Goal: Information Seeking & Learning: Find specific fact

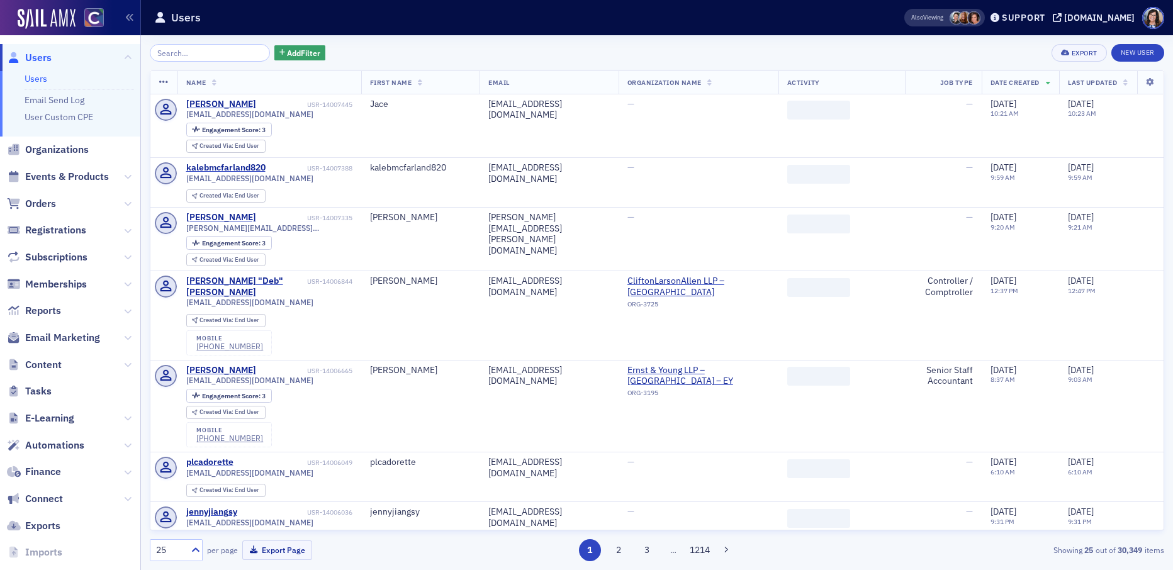
click at [220, 54] on input "search" at bounding box center [210, 53] width 120 height 18
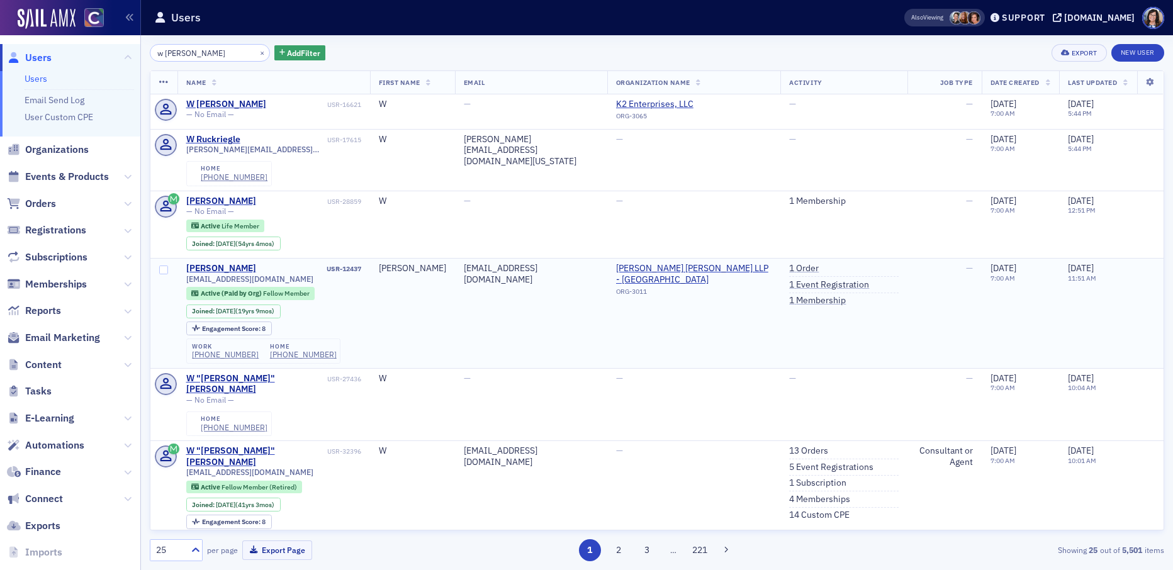
type input "w [PERSON_NAME]"
drag, startPoint x: 285, startPoint y: 264, endPoint x: 183, endPoint y: 264, distance: 102.6
click at [183, 264] on td "[PERSON_NAME] USR-12437 [EMAIL_ADDRESS][DOMAIN_NAME] Active (Paid by Org) Fello…" at bounding box center [274, 314] width 193 height 110
copy span "[EMAIL_ADDRESS][DOMAIN_NAME]"
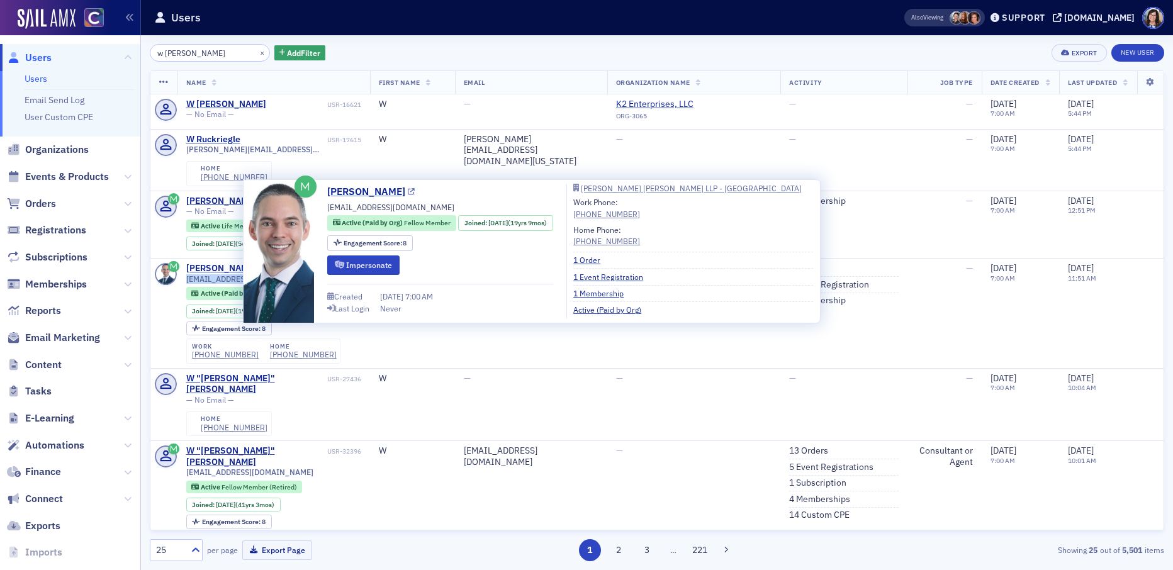
click at [408, 191] on icon at bounding box center [411, 192] width 7 height 7
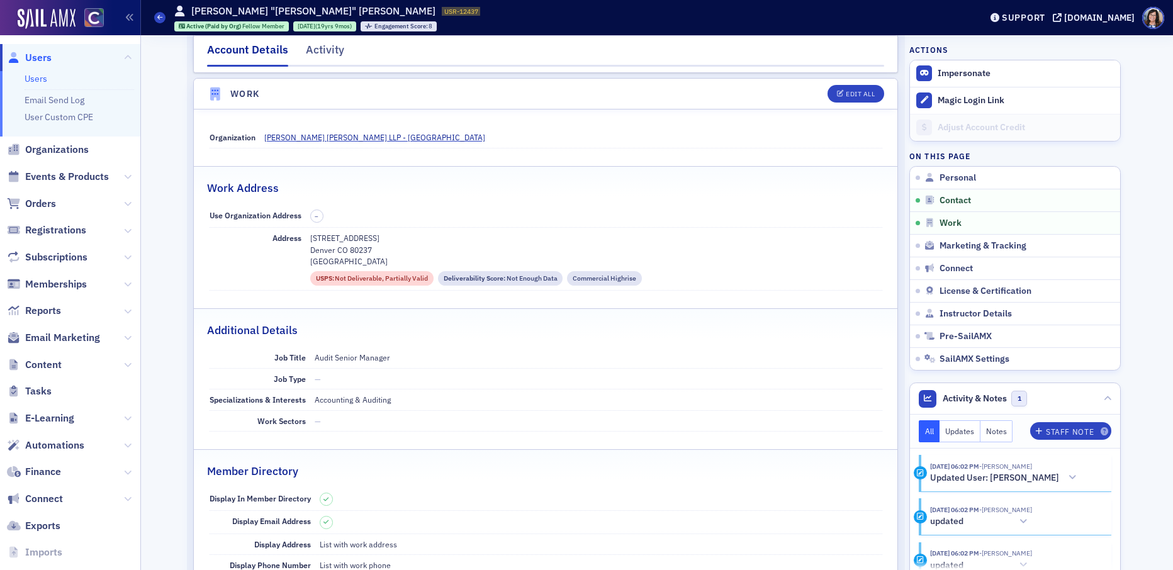
scroll to position [792, 0]
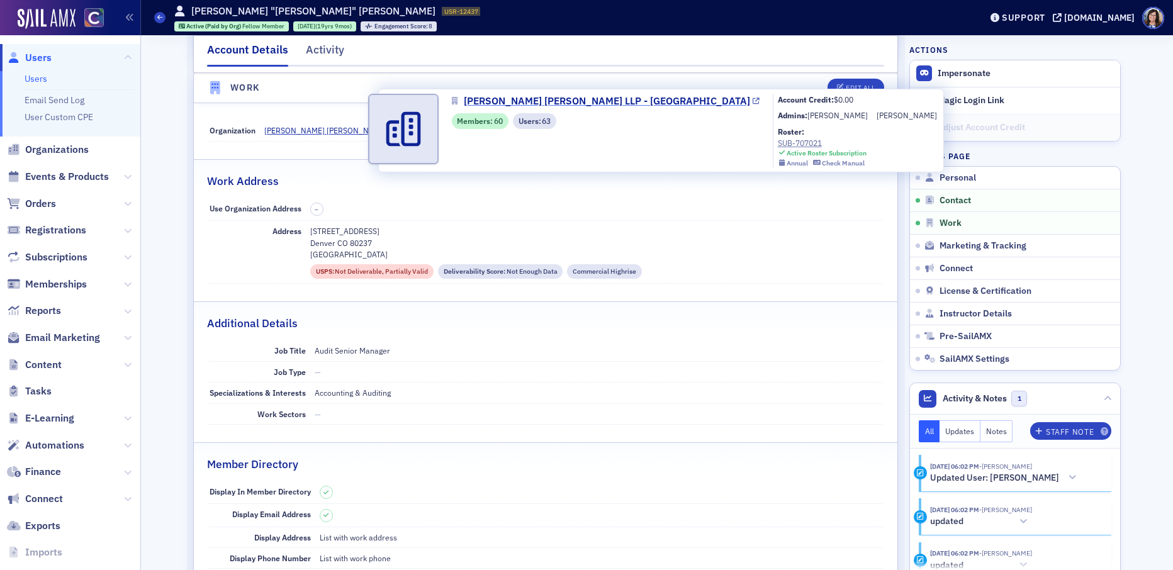
click at [753, 101] on icon at bounding box center [756, 101] width 7 height 7
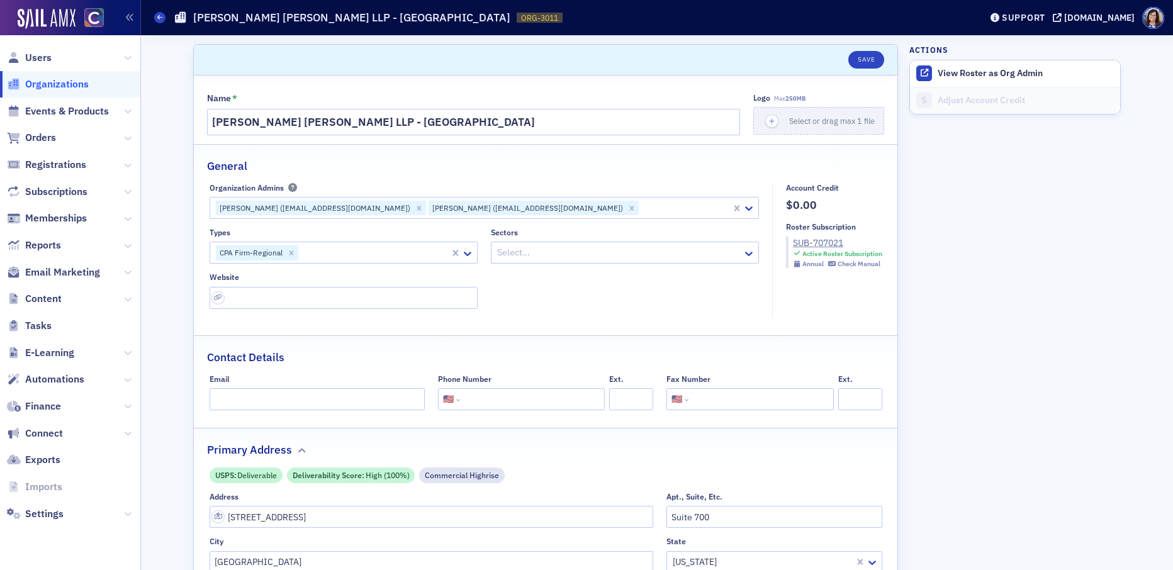
select select "US"
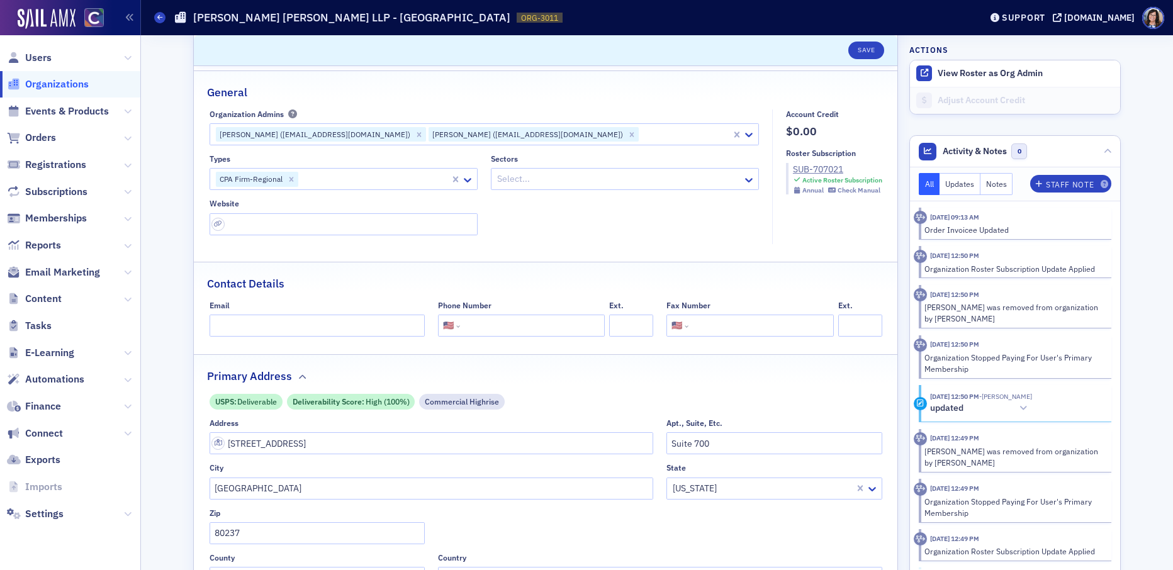
scroll to position [167, 0]
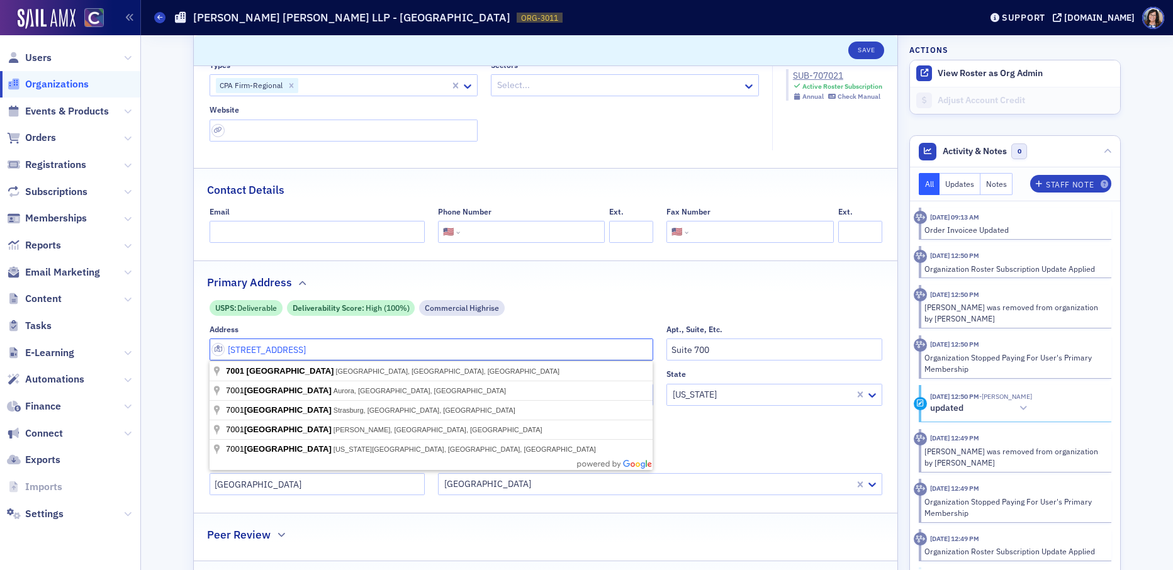
drag, startPoint x: 228, startPoint y: 351, endPoint x: 314, endPoint y: 351, distance: 86.2
click at [314, 351] on input "7001 E Belleview Ave" at bounding box center [432, 350] width 444 height 22
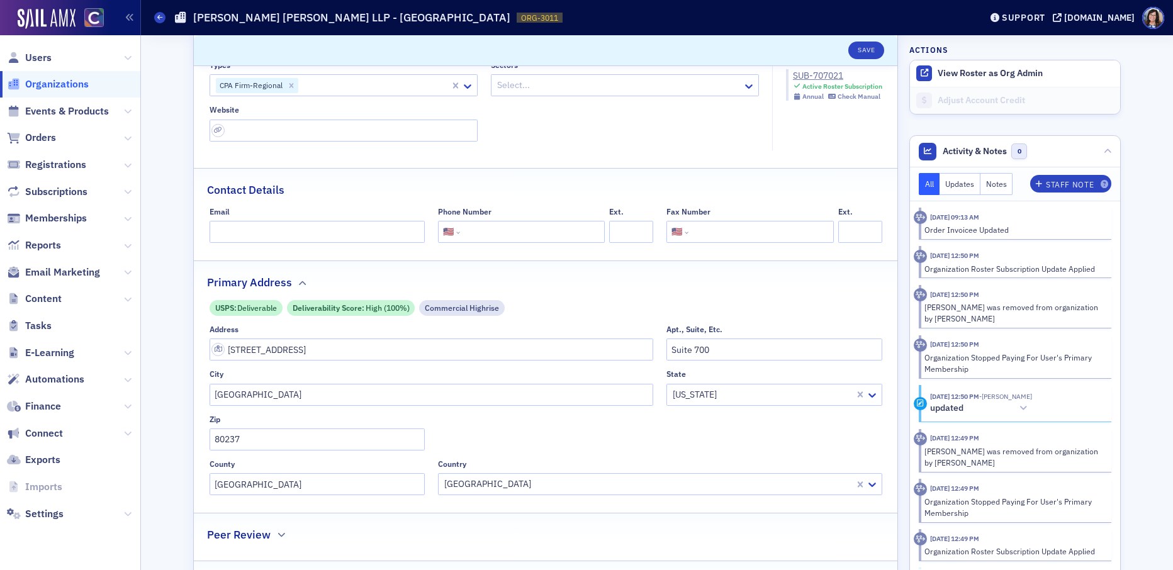
click at [660, 296] on fieldset "Primary Address USPS : Deliverable Deliverability Score : High (100%) Commercia…" at bounding box center [546, 383] width 704 height 244
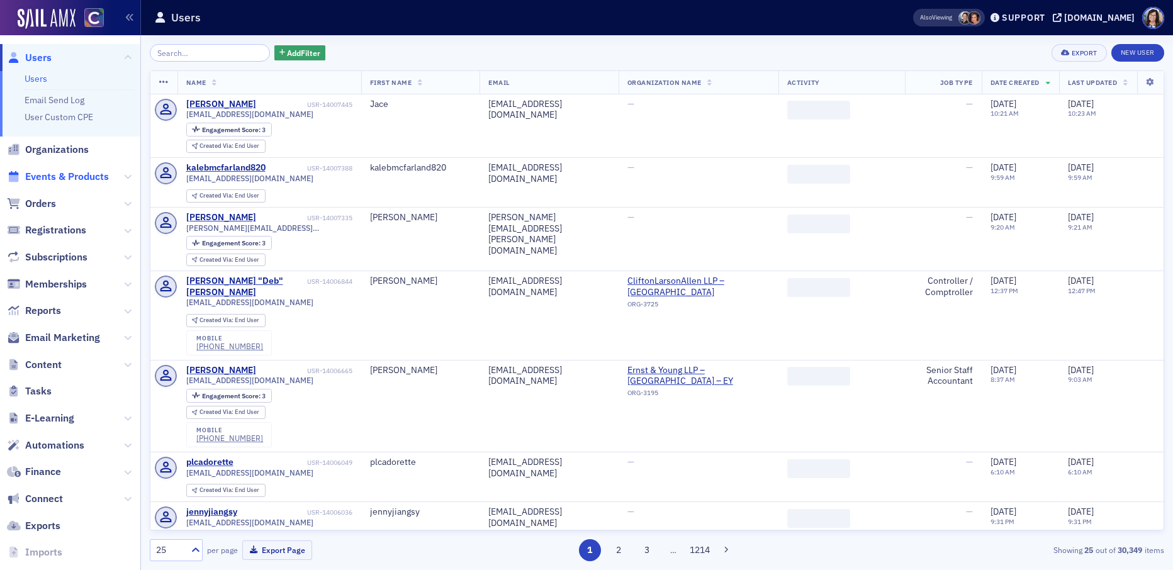
click at [89, 172] on span "Events & Products" at bounding box center [67, 177] width 84 height 14
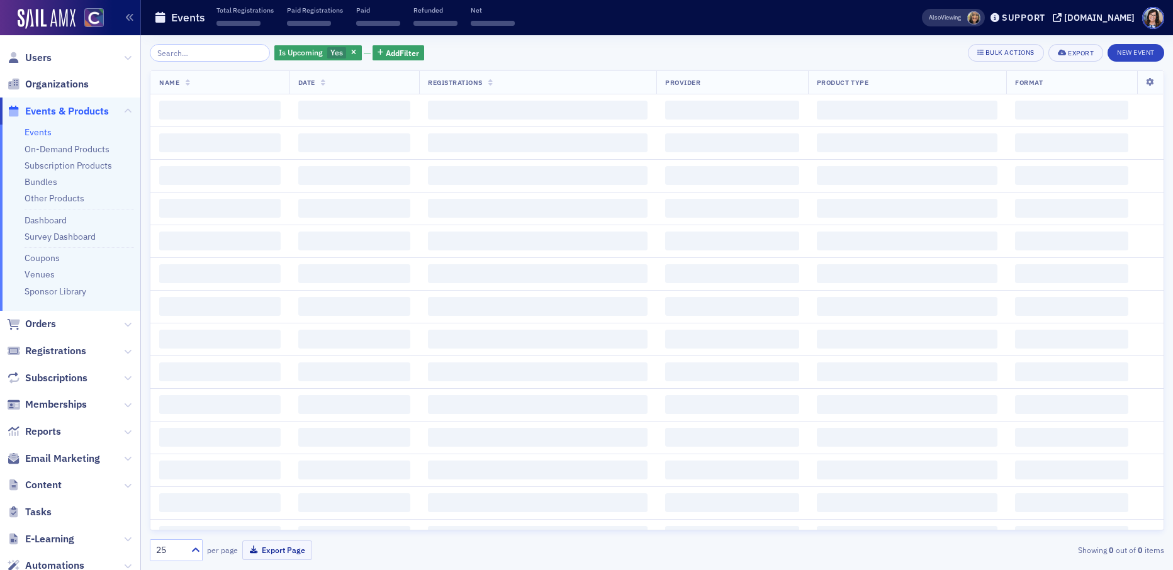
click at [192, 55] on input "search" at bounding box center [210, 53] width 120 height 18
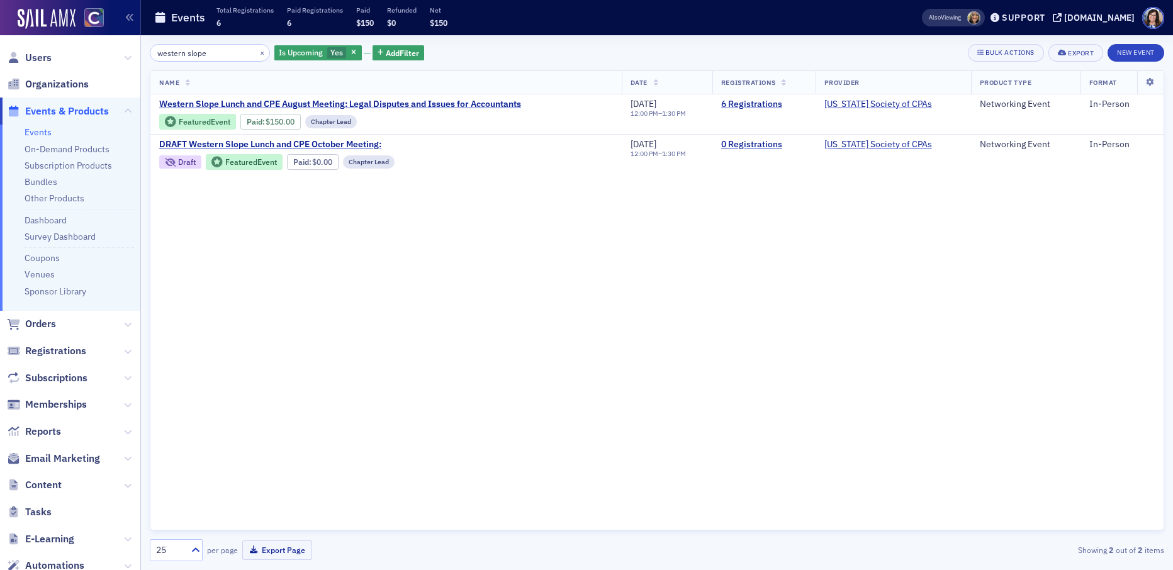
type input "western slope"
